Goal: Task Accomplishment & Management: Use online tool/utility

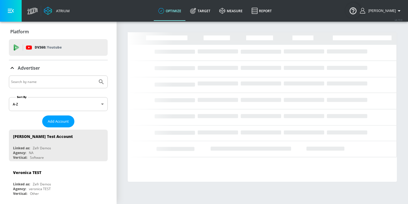
click at [35, 84] on input "Search by name" at bounding box center [53, 81] width 84 height 7
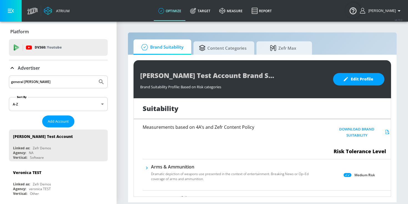
type input "general [PERSON_NAME]"
click at [95, 76] on button "Submit Search" at bounding box center [101, 82] width 12 height 12
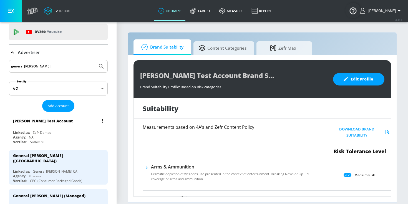
scroll to position [23, 0]
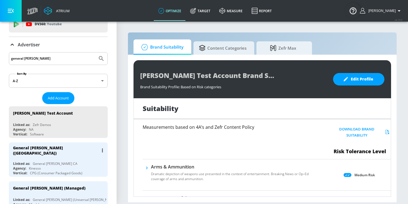
click at [56, 150] on div "General [PERSON_NAME] ([GEOGRAPHIC_DATA])" at bounding box center [56, 150] width 86 height 11
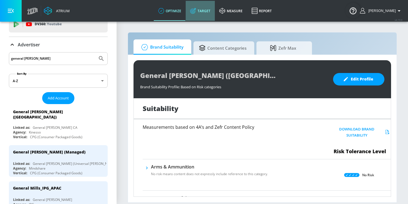
click at [196, 14] on icon at bounding box center [193, 11] width 6 height 6
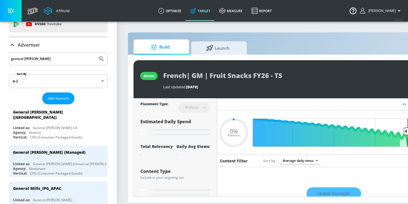
type input "0.05"
click at [204, 48] on span "Launch" at bounding box center [218, 47] width 42 height 13
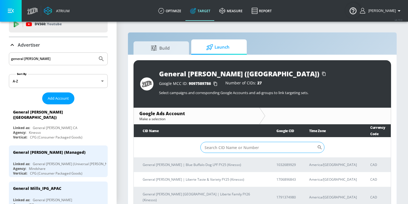
click at [211, 142] on input "Sort By" at bounding box center [259, 147] width 117 height 11
paste input "2233113566"
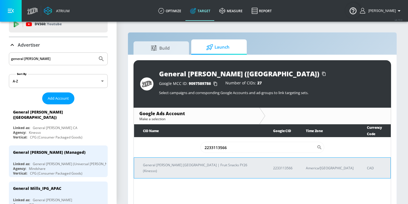
type input "2233113566"
click at [203, 162] on p "General [PERSON_NAME] [GEOGRAPHIC_DATA] | Fruit Snacks FY26 (Kinesso)" at bounding box center [201, 168] width 117 height 12
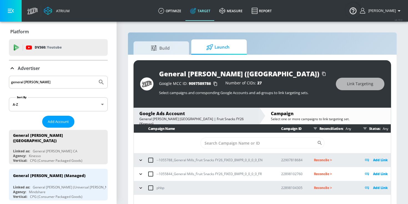
click at [140, 159] on icon "button" at bounding box center [141, 161] width 6 height 6
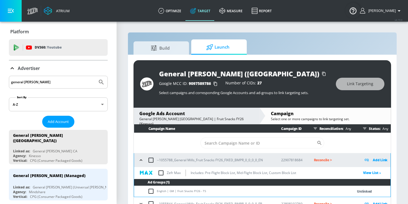
scroll to position [19, 0]
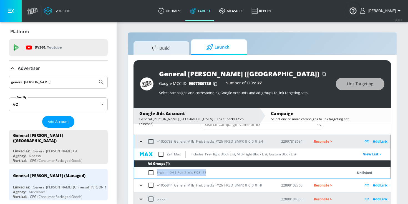
drag, startPoint x: 208, startPoint y: 172, endPoint x: 154, endPoint y: 172, distance: 53.9
click at [154, 172] on td "English | GM | Fruit Snacks FY26 - TS" at bounding box center [238, 173] width 208 height 11
copy td "English | GM | Fruit Snacks FY26 - TS"
click at [152, 172] on input "checkbox" at bounding box center [152, 172] width 9 height 7
checkbox input "true"
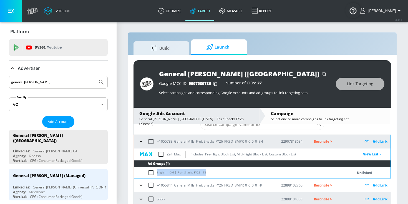
checkbox input "true"
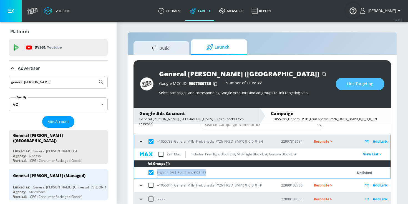
click at [367, 82] on span "Link Targeting" at bounding box center [360, 84] width 26 height 7
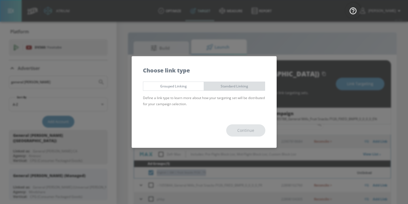
click at [217, 87] on span "Standard Linking" at bounding box center [234, 86] width 53 height 6
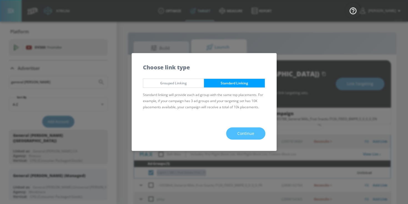
click at [245, 129] on button "Continue" at bounding box center [245, 134] width 39 height 13
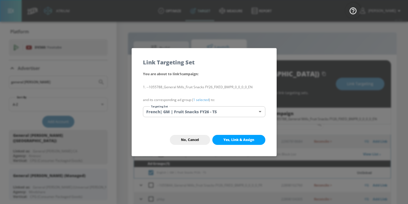
click at [206, 101] on link "1 selected" at bounding box center [201, 100] width 16 height 5
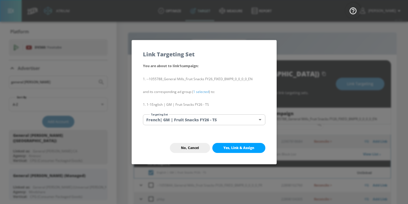
click at [206, 119] on body "Atrium optimize Target measure Report optimize Target measure Report v 4.19.0 […" at bounding box center [204, 106] width 408 height 212
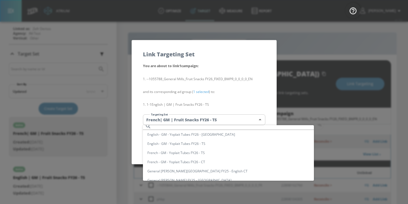
scroll to position [977, 0]
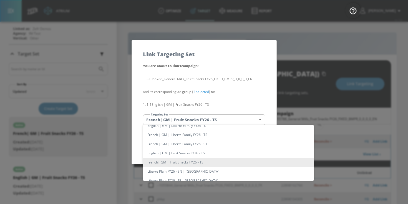
click at [202, 153] on li "English | GM | Fruit Snacks FY26 - TS" at bounding box center [228, 153] width 171 height 9
type input "29256e08-6cd9-44cf-8adc-a65b82ceee45"
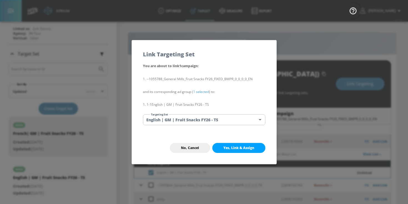
click at [231, 151] on button "Yes, Link & Assign" at bounding box center [239, 148] width 53 height 10
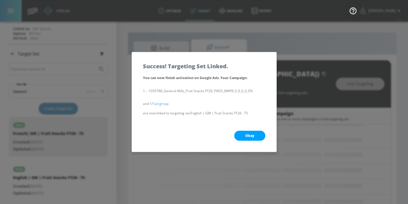
click at [247, 132] on button "Okay" at bounding box center [249, 136] width 31 height 10
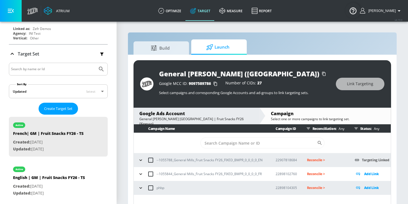
scroll to position [0, 0]
click at [143, 174] on icon "button" at bounding box center [141, 174] width 6 height 6
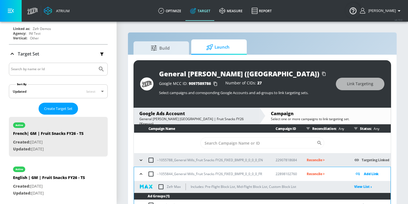
scroll to position [19, 0]
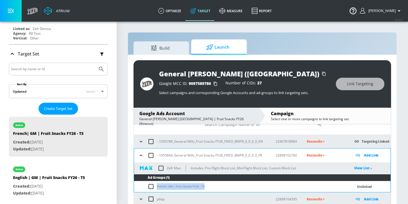
drag, startPoint x: 207, startPoint y: 184, endPoint x: 152, endPoint y: 185, distance: 55.0
click at [152, 185] on td "French| GM | Fruit Snacks FY26 - TS" at bounding box center [238, 186] width 208 height 11
copy td "French| GM | Fruit Snacks FY26 - TS"
click at [148, 187] on td "French| GM | Fruit Snacks FY26 - TS" at bounding box center [238, 186] width 208 height 11
click at [149, 187] on input "checkbox" at bounding box center [152, 186] width 9 height 7
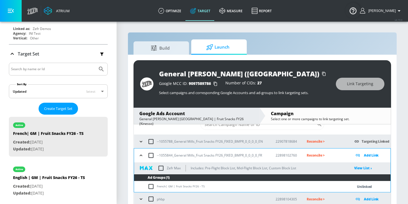
checkbox input "true"
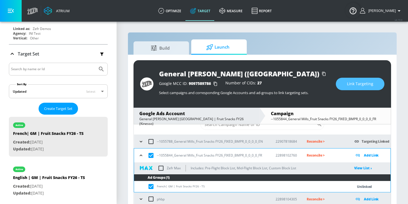
click at [352, 85] on span "Link Targeting" at bounding box center [360, 84] width 26 height 7
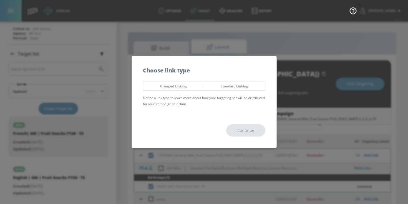
click at [245, 91] on div "Grouped Linking Standard Linking Define a link type to learn more about how you…" at bounding box center [204, 96] width 145 height 34
click at [245, 88] on span "Standard Linking" at bounding box center [234, 86] width 53 height 6
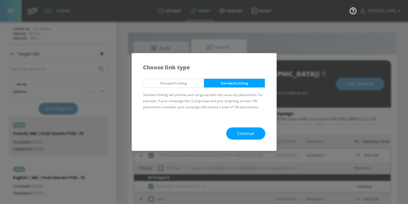
click at [238, 129] on button "Continue" at bounding box center [245, 134] width 39 height 13
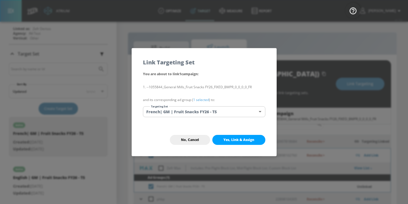
click at [201, 100] on link "1 selected" at bounding box center [201, 100] width 16 height 5
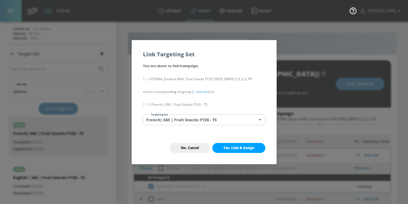
click at [194, 117] on body "Atrium optimize Target measure Report optimize Target measure Report v 4.19.0 […" at bounding box center [204, 106] width 408 height 212
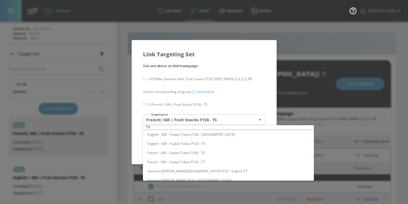
scroll to position [986, 0]
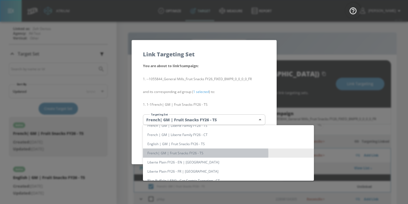
click at [206, 154] on li "French| GM | Fruit Snacks FY26 - TS" at bounding box center [228, 153] width 171 height 9
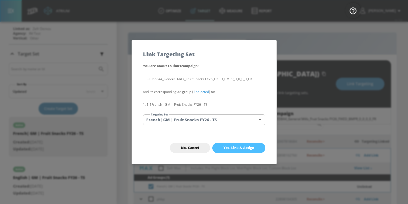
click at [251, 149] on span "Yes, Link & Assign" at bounding box center [239, 148] width 31 height 4
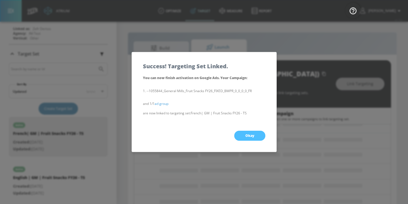
click at [253, 136] on span "Okay" at bounding box center [250, 136] width 9 height 4
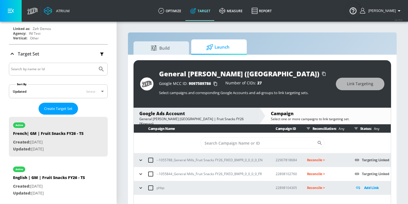
scroll to position [8, 0]
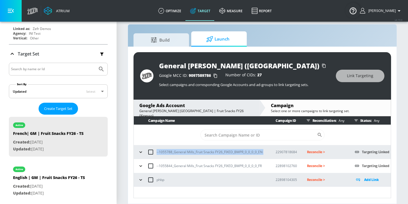
drag, startPoint x: 269, startPoint y: 154, endPoint x: 142, endPoint y: 154, distance: 126.7
click at [142, 154] on tr "--1055788_General Mills_Fruit Snacks FY26_FIXED_BMPR_0_0_0_0_EN 22907818684 Rec…" at bounding box center [262, 152] width 257 height 14
copy p "--1055788_General Mills_Fruit Snacks FY26_FIXED_BMPR_0_0_0_0_EN"
click at [321, 153] on p "Reconcile >" at bounding box center [326, 152] width 39 height 6
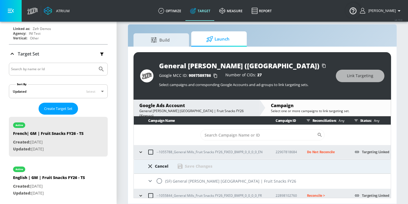
click at [161, 182] on input "radio" at bounding box center [160, 181] width 12 height 12
radio input "true"
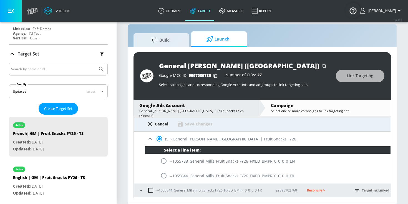
scroll to position [55, 0]
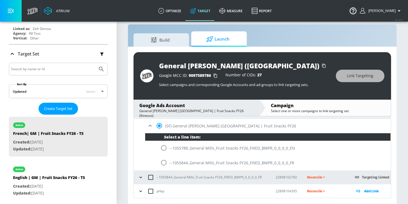
click at [165, 147] on input "radio" at bounding box center [164, 148] width 12 height 12
radio input "true"
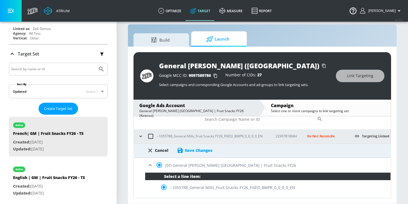
scroll to position [0, 0]
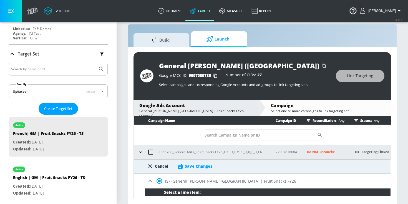
click at [185, 170] on div "Cancel Save Changes" at bounding box center [262, 166] width 257 height 14
click at [185, 169] on div "Save Changes" at bounding box center [195, 166] width 36 height 7
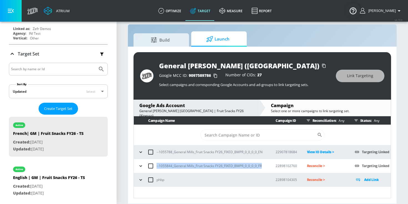
drag, startPoint x: 265, startPoint y: 168, endPoint x: 152, endPoint y: 166, distance: 113.1
click at [152, 166] on div "--1055844_General Mills_Fruit Snacks FY26_FIXED_BMPR_0_0_0_0_FR" at bounding box center [202, 166] width 130 height 12
copy p "--1055844_General Mills_Fruit Snacks FY26_FIXED_BMPR_0_0_0_0_FR"
click at [313, 169] on p "Reconcile >" at bounding box center [326, 166] width 39 height 6
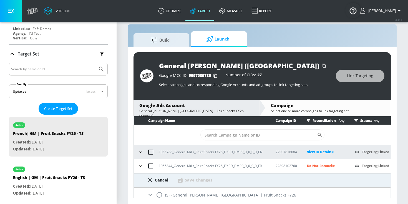
click at [190, 195] on div "(SF) General [PERSON_NAME] [GEOGRAPHIC_DATA] | Fruit Snacks FY26" at bounding box center [262, 195] width 257 height 15
click at [157, 197] on input "radio" at bounding box center [160, 195] width 12 height 12
radio input "true"
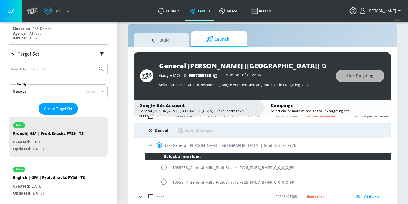
scroll to position [55, 0]
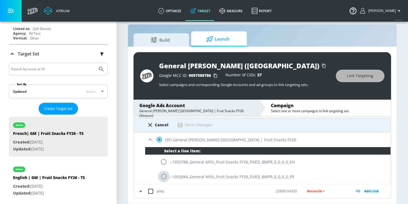
click at [164, 176] on input "radio" at bounding box center [164, 177] width 12 height 12
radio input "true"
click at [193, 128] on div "Cancel Save Changes" at bounding box center [262, 125] width 257 height 14
click at [193, 125] on div "Save Changes" at bounding box center [199, 124] width 28 height 5
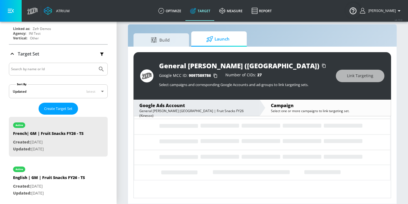
scroll to position [0, 0]
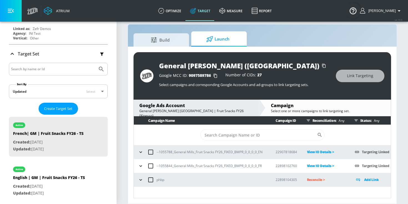
click at [140, 152] on icon "button" at bounding box center [141, 152] width 6 height 6
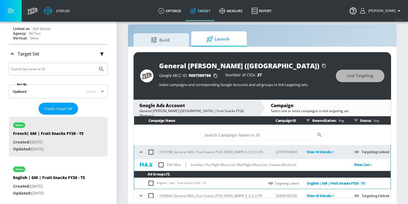
click at [314, 150] on p "View IO Details >" at bounding box center [326, 152] width 39 height 6
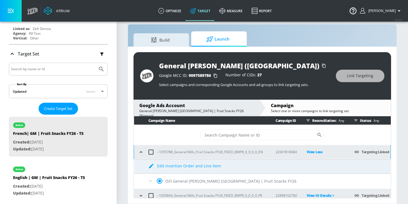
click at [149, 180] on icon at bounding box center [150, 181] width 7 height 7
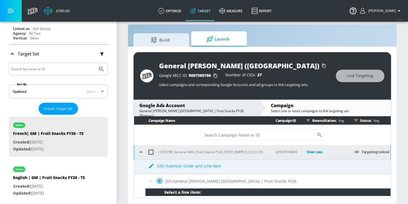
click at [142, 151] on icon "button" at bounding box center [141, 152] width 6 height 6
